Goal: Book appointment/travel/reservation

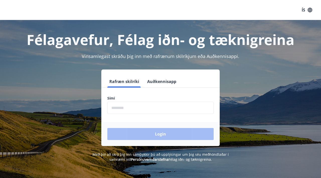
click at [131, 109] on input "phone" at bounding box center [160, 108] width 106 height 12
type input "********"
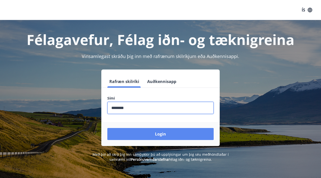
click at [142, 132] on button "Login" at bounding box center [160, 134] width 106 height 12
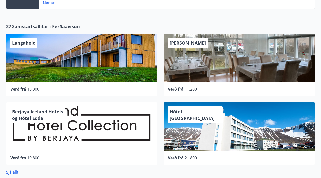
scroll to position [238, 0]
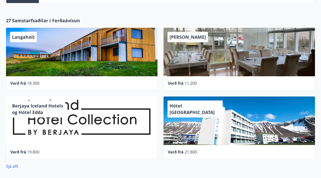
click at [120, 70] on div "Langaholt" at bounding box center [81, 52] width 151 height 49
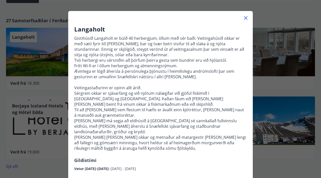
scroll to position [0, 0]
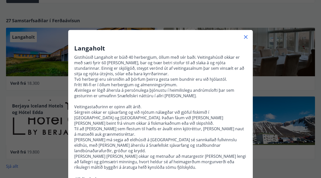
click at [245, 37] on icon at bounding box center [245, 37] width 6 height 6
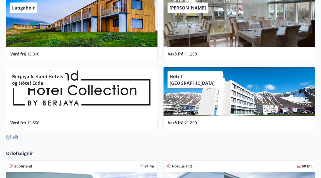
scroll to position [268, 0]
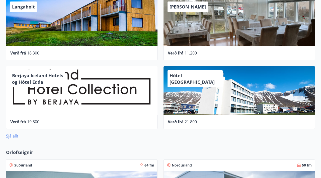
click at [15, 136] on link "Sjá allt" at bounding box center [12, 136] width 12 height 6
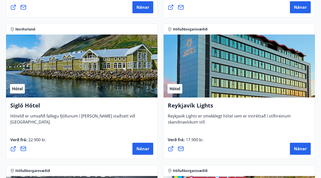
scroll to position [495, 0]
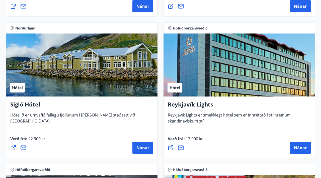
click at [109, 101] on h4 "Sigló Hótel" at bounding box center [81, 107] width 143 height 12
click at [20, 103] on h4 "Sigló Hótel" at bounding box center [81, 107] width 143 height 12
click at [29, 90] on div "Hótel" at bounding box center [81, 65] width 151 height 63
click at [140, 144] on button "Nánar" at bounding box center [142, 148] width 21 height 12
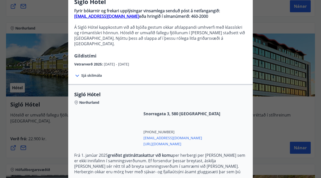
scroll to position [0, 0]
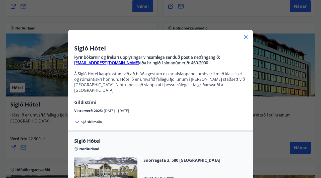
click at [243, 36] on icon at bounding box center [245, 37] width 6 height 6
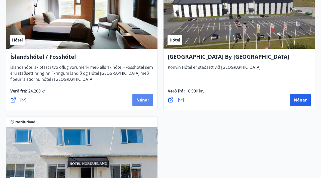
scroll to position [1818, 0]
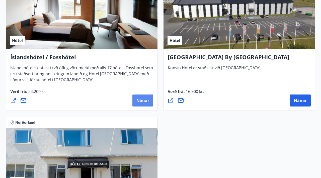
click at [143, 99] on span "Nánar" at bounding box center [142, 101] width 13 height 6
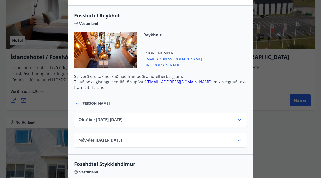
scroll to position [167, 0]
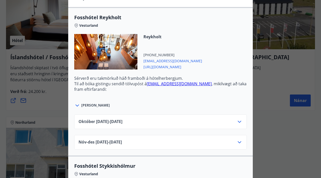
click at [240, 119] on icon at bounding box center [239, 122] width 6 height 6
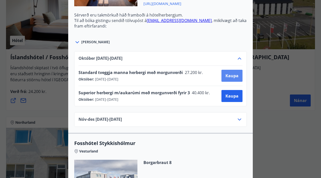
scroll to position [231, 0]
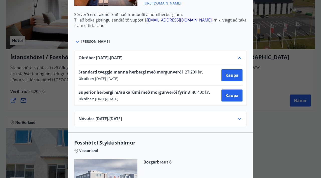
click at [229, 55] on div "[DATE]10.25 - [DATE]" at bounding box center [160, 60] width 164 height 10
click at [238, 55] on icon at bounding box center [239, 58] width 6 height 6
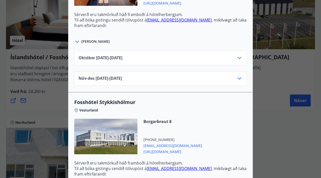
click at [239, 55] on icon at bounding box center [239, 58] width 6 height 6
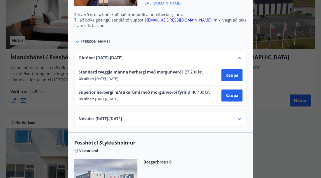
click at [156, 65] on div "Standard tveggja manna herbergi með morgunverði 27.200 kr. Október : [DATE] - […" at bounding box center [160, 75] width 164 height 20
click at [226, 74] on button "Kaupa" at bounding box center [231, 75] width 21 height 12
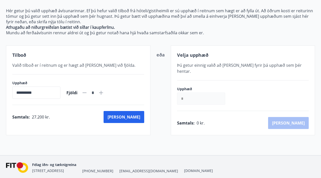
scroll to position [56, 0]
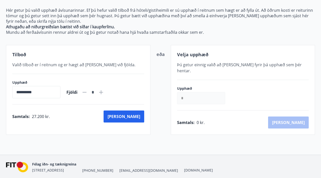
click at [190, 92] on input "*" at bounding box center [201, 98] width 48 height 12
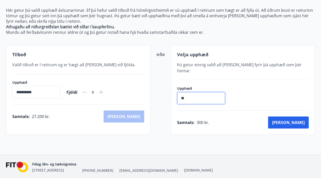
type input "*"
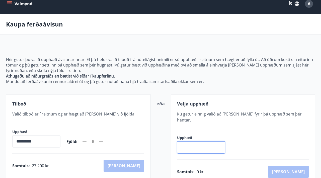
scroll to position [0, 0]
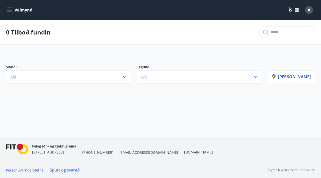
scroll to position [1, 0]
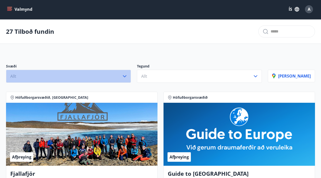
click at [127, 78] on icon "button" at bounding box center [124, 76] width 6 height 6
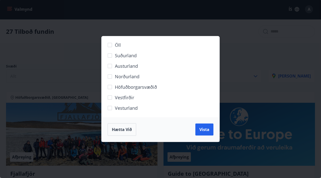
click at [240, 39] on div "Öll Suðurland [GEOGRAPHIC_DATA] Norðurland Höfuðborgarsvæðið [GEOGRAPHIC_DATA] …" at bounding box center [160, 89] width 321 height 178
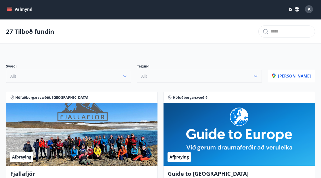
click at [209, 74] on button "Allt" at bounding box center [199, 76] width 125 height 13
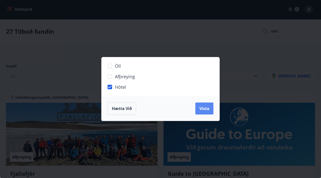
click at [205, 106] on span "Vista" at bounding box center [204, 109] width 10 height 6
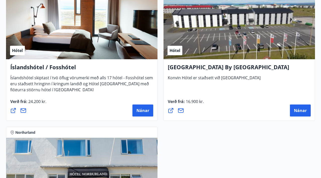
scroll to position [1540, 0]
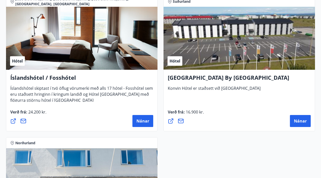
click at [126, 55] on div "Hótel" at bounding box center [81, 38] width 151 height 63
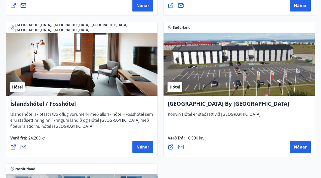
scroll to position [1509, 0]
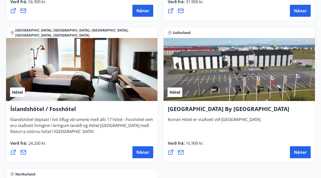
click at [58, 112] on h4 "Íslandshótel / Fosshótel" at bounding box center [81, 111] width 143 height 12
click at [146, 151] on span "Nánar" at bounding box center [142, 153] width 13 height 6
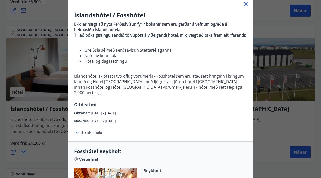
scroll to position [31, 0]
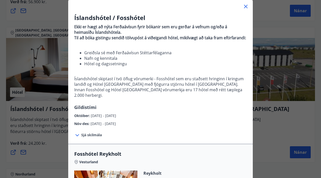
click at [244, 8] on icon at bounding box center [245, 7] width 6 height 6
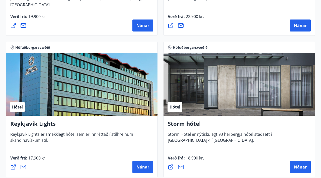
scroll to position [0, 0]
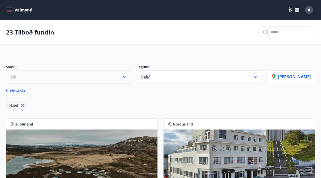
click at [7, 10] on icon "menu" at bounding box center [9, 10] width 5 height 5
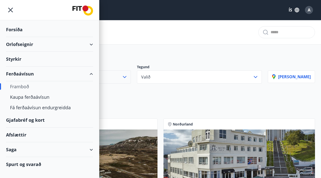
click at [44, 60] on div "Styrkir" at bounding box center [49, 59] width 87 height 15
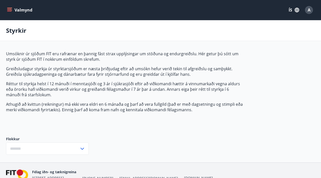
type input "***"
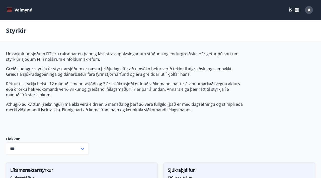
click at [8, 8] on icon "menu" at bounding box center [9, 10] width 5 height 5
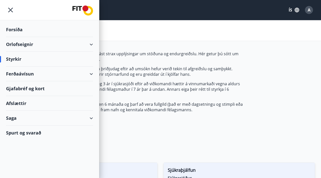
click at [91, 43] on div "Orlofseignir" at bounding box center [49, 44] width 87 height 15
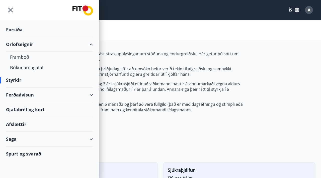
click at [20, 124] on div "Afslættir" at bounding box center [49, 124] width 87 height 15
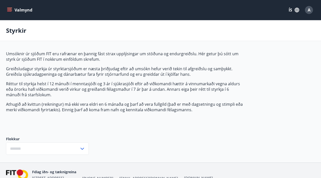
type input "***"
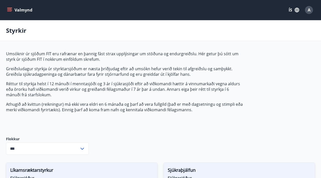
click at [12, 7] on button "Valmynd" at bounding box center [20, 10] width 28 height 9
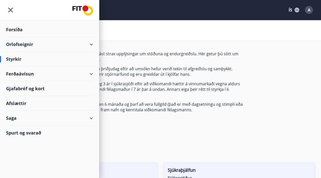
click at [91, 45] on div "Orlofseignir" at bounding box center [49, 44] width 87 height 15
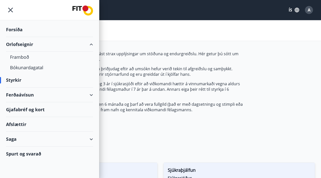
click at [19, 45] on div "Orlofseignir" at bounding box center [49, 44] width 87 height 15
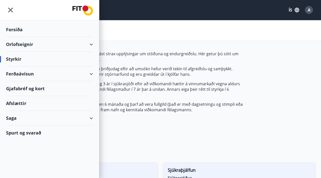
click at [19, 46] on div "Orlofseignir" at bounding box center [49, 44] width 87 height 15
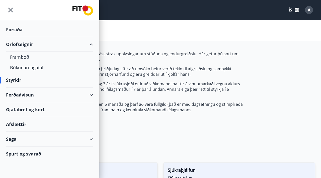
click at [90, 44] on div "Orlofseignir" at bounding box center [49, 44] width 87 height 15
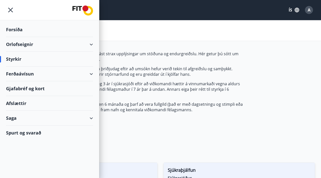
click at [19, 43] on div "Orlofseignir" at bounding box center [49, 44] width 87 height 15
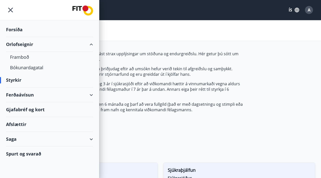
click at [99, 101] on div "Ferðaávísun" at bounding box center [49, 95] width 99 height 15
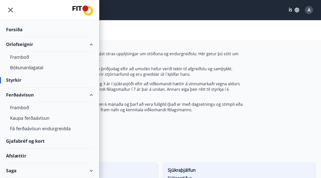
click at [19, 40] on div "Orlofseignir" at bounding box center [49, 44] width 87 height 15
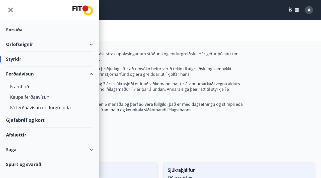
click at [19, 44] on div "Orlofseignir" at bounding box center [49, 44] width 87 height 15
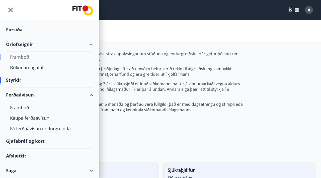
click at [18, 56] on div "Framboð" at bounding box center [49, 57] width 79 height 11
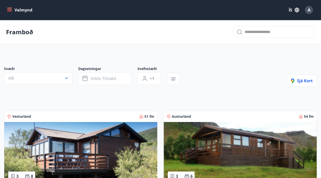
click at [105, 69] on span "Dagsetningar" at bounding box center [107, 69] width 59 height 6
click at [105, 70] on span "Dagsetningar" at bounding box center [107, 69] width 59 height 6
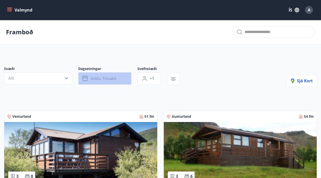
click at [105, 75] on button "Veldu tímabil" at bounding box center [104, 78] width 53 height 13
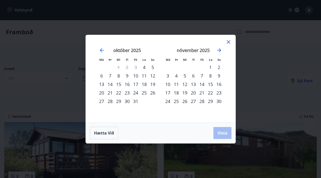
click at [203, 93] on div "21" at bounding box center [201, 93] width 9 height 9
click at [217, 93] on div "23" at bounding box center [218, 93] width 9 height 9
click at [220, 131] on span "Vista" at bounding box center [222, 133] width 10 height 6
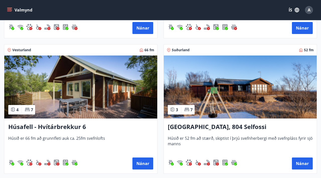
scroll to position [204, 0]
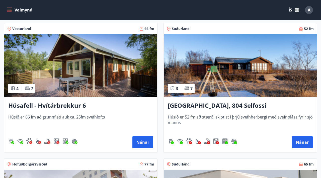
click at [213, 102] on h3 "[GEOGRAPHIC_DATA], 804 Selfossi" at bounding box center [240, 105] width 145 height 9
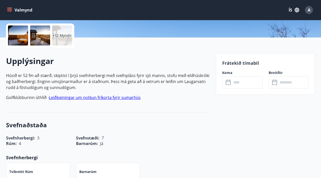
scroll to position [114, 0]
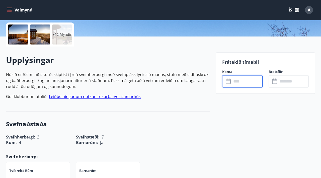
click at [235, 82] on input "text" at bounding box center [246, 81] width 31 height 12
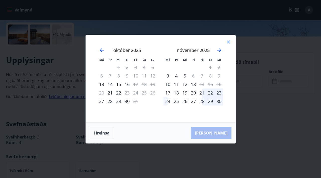
click at [200, 93] on div "21" at bounding box center [201, 93] width 9 height 9
click at [218, 93] on div "23" at bounding box center [218, 93] width 9 height 9
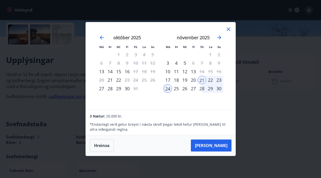
click at [218, 79] on div "23" at bounding box center [218, 80] width 9 height 9
click at [167, 85] on div "24" at bounding box center [167, 88] width 9 height 9
click at [204, 79] on div "21" at bounding box center [201, 80] width 9 height 9
click at [209, 79] on div "22" at bounding box center [210, 80] width 9 height 9
click at [214, 79] on div "23" at bounding box center [218, 80] width 9 height 9
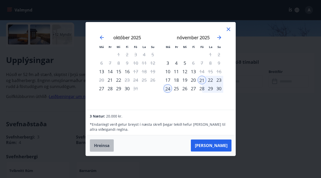
click at [103, 145] on button "Hreinsa" at bounding box center [102, 145] width 24 height 13
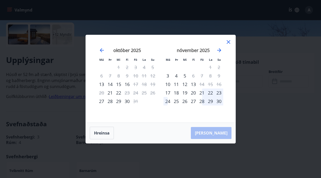
click at [200, 93] on div "21" at bounding box center [201, 93] width 9 height 9
click at [218, 92] on div "23" at bounding box center [218, 93] width 9 height 9
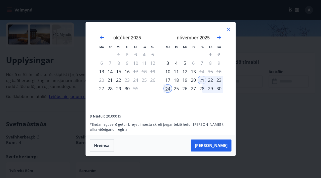
click at [228, 31] on icon at bounding box center [228, 29] width 6 height 6
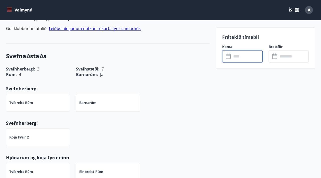
scroll to position [0, 0]
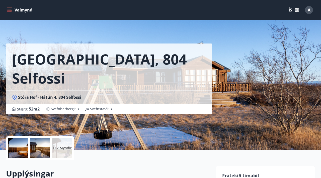
click at [67, 149] on p "+12 Myndir" at bounding box center [62, 148] width 19 height 5
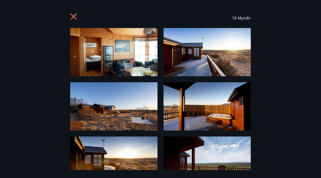
click at [75, 14] on icon at bounding box center [74, 17] width 8 height 8
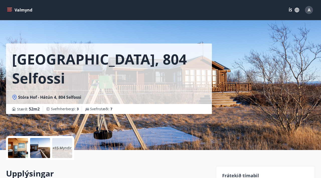
click at [10, 13] on button "Valmynd" at bounding box center [20, 10] width 28 height 9
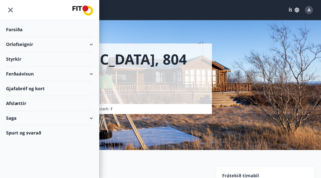
click at [78, 45] on div "Orlofseignir" at bounding box center [49, 44] width 87 height 15
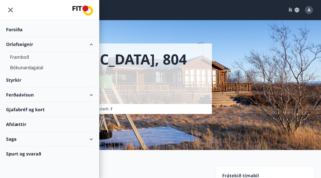
click at [26, 43] on div "Orlofseignir" at bounding box center [49, 44] width 87 height 15
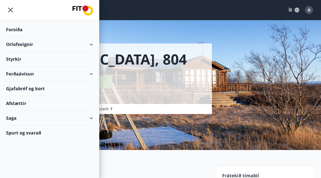
click at [89, 47] on div "Orlofseignir" at bounding box center [49, 44] width 87 height 15
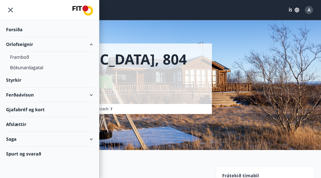
click at [47, 49] on div "Orlofseignir" at bounding box center [49, 44] width 87 height 15
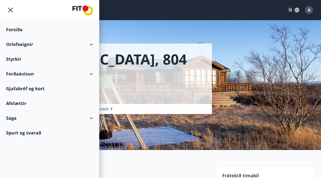
click at [31, 45] on div "Orlofseignir" at bounding box center [49, 44] width 87 height 15
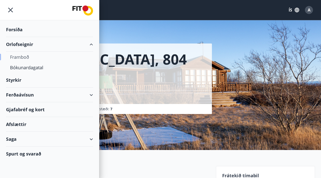
click at [20, 56] on div "Framboð" at bounding box center [49, 57] width 79 height 11
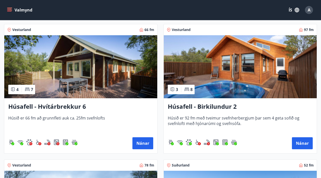
scroll to position [360, 0]
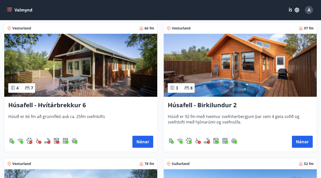
click at [221, 104] on h3 "Húsafell - Birkilundur 2" at bounding box center [240, 105] width 145 height 9
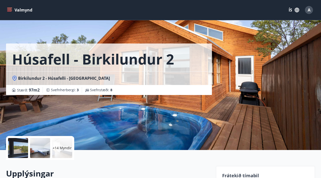
click at [18, 145] on div at bounding box center [18, 148] width 20 height 20
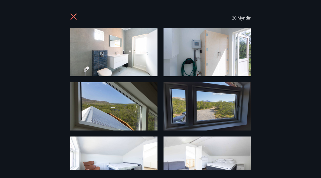
click at [16, 145] on div "20 Myndir" at bounding box center [160, 89] width 321 height 162
click at [75, 17] on icon at bounding box center [74, 17] width 8 height 8
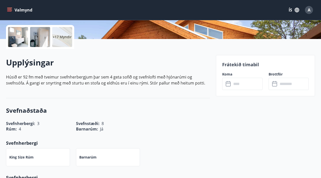
scroll to position [150, 0]
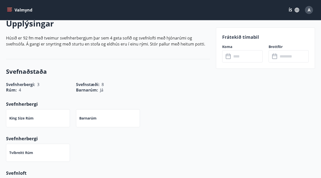
click at [255, 58] on input "text" at bounding box center [246, 56] width 31 height 12
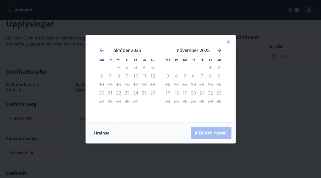
click at [220, 51] on icon "Move forward to switch to the next month." at bounding box center [219, 50] width 6 height 6
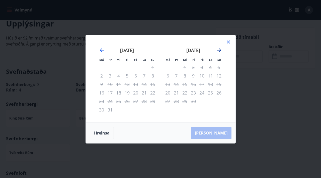
click at [220, 51] on icon "Move forward to switch to the next month." at bounding box center [219, 50] width 6 height 6
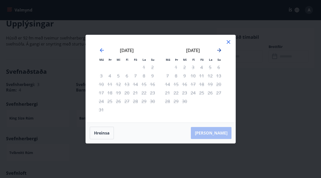
click at [220, 51] on icon "Move forward to switch to the next month." at bounding box center [219, 50] width 6 height 6
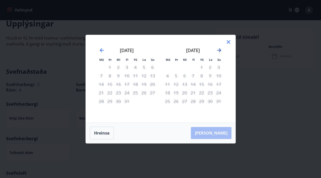
click at [220, 51] on icon "Move forward to switch to the next month." at bounding box center [219, 50] width 6 height 6
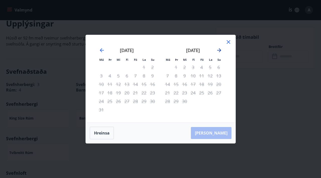
click at [220, 51] on icon "Move forward to switch to the next month." at bounding box center [219, 50] width 6 height 6
click at [232, 37] on div "Má Þr Mi Fi Fö La Su Má Þr Mi Fi Fö La Su [DATE] 1 2 3 4 5 6 7 8 9 10 11 12 13 …" at bounding box center [160, 79] width 149 height 88
click at [231, 38] on div "Má Þr Mi Fi Fö La Su Má Þr Mi Fi Fö La Su [DATE] 1 2 3 4 5 6 7 8 9 10 11 12 13 …" at bounding box center [160, 79] width 149 height 88
click at [228, 42] on icon at bounding box center [228, 42] width 1 height 1
